Goal: Navigation & Orientation: Find specific page/section

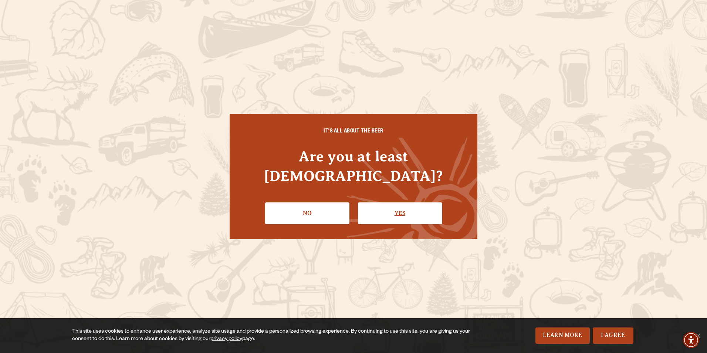
click at [391, 202] on link "Yes" at bounding box center [400, 212] width 84 height 21
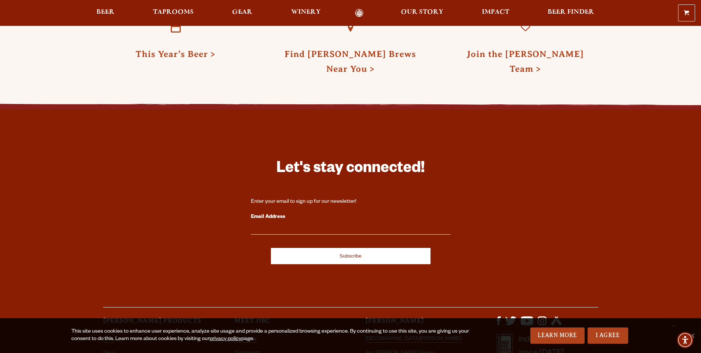
scroll to position [2189, 0]
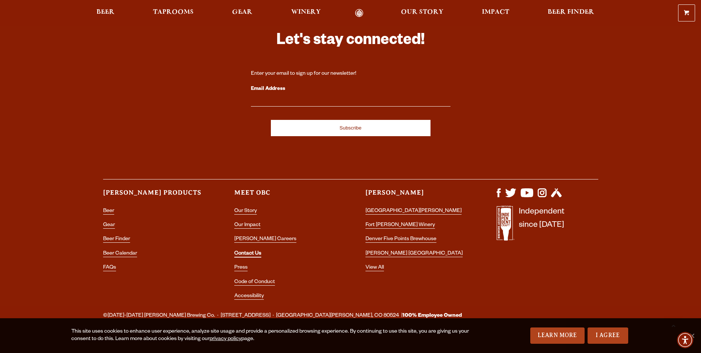
click at [250, 249] on li "Contact Us" at bounding box center [285, 254] width 102 height 10
click at [250, 251] on link "Contact Us" at bounding box center [247, 254] width 27 height 7
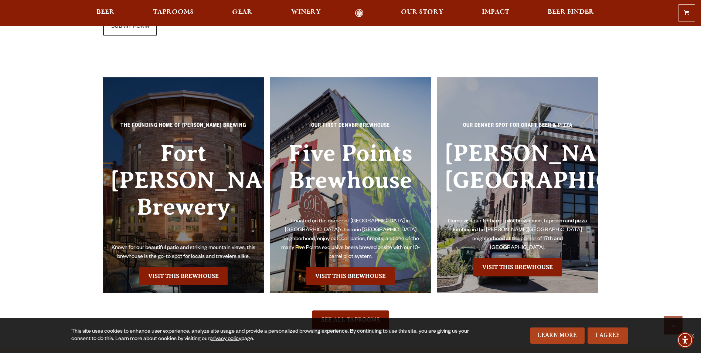
scroll to position [887, 0]
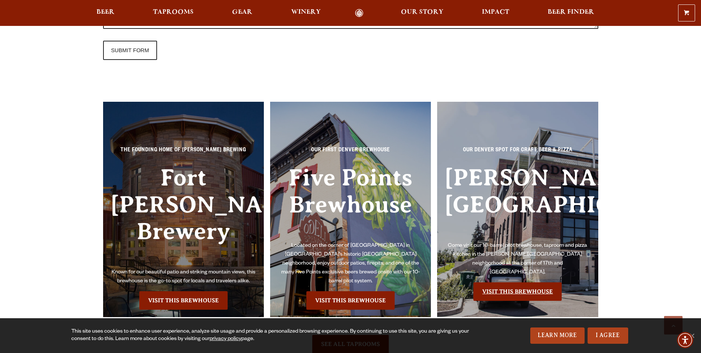
click at [521, 282] on link "Visit this Brewhouse" at bounding box center [518, 291] width 88 height 18
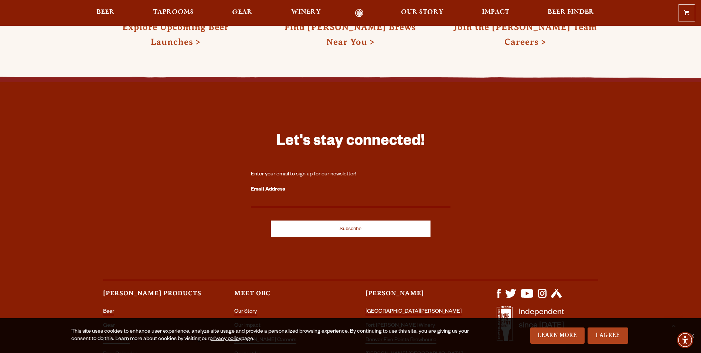
scroll to position [1395, 0]
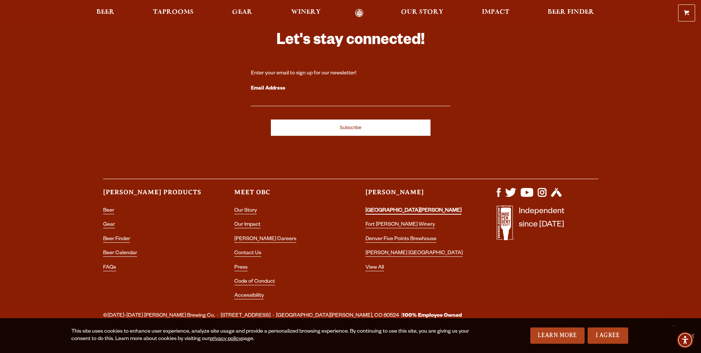
click at [387, 208] on link "[GEOGRAPHIC_DATA][PERSON_NAME]" at bounding box center [414, 211] width 96 height 7
